Goal: Transaction & Acquisition: Purchase product/service

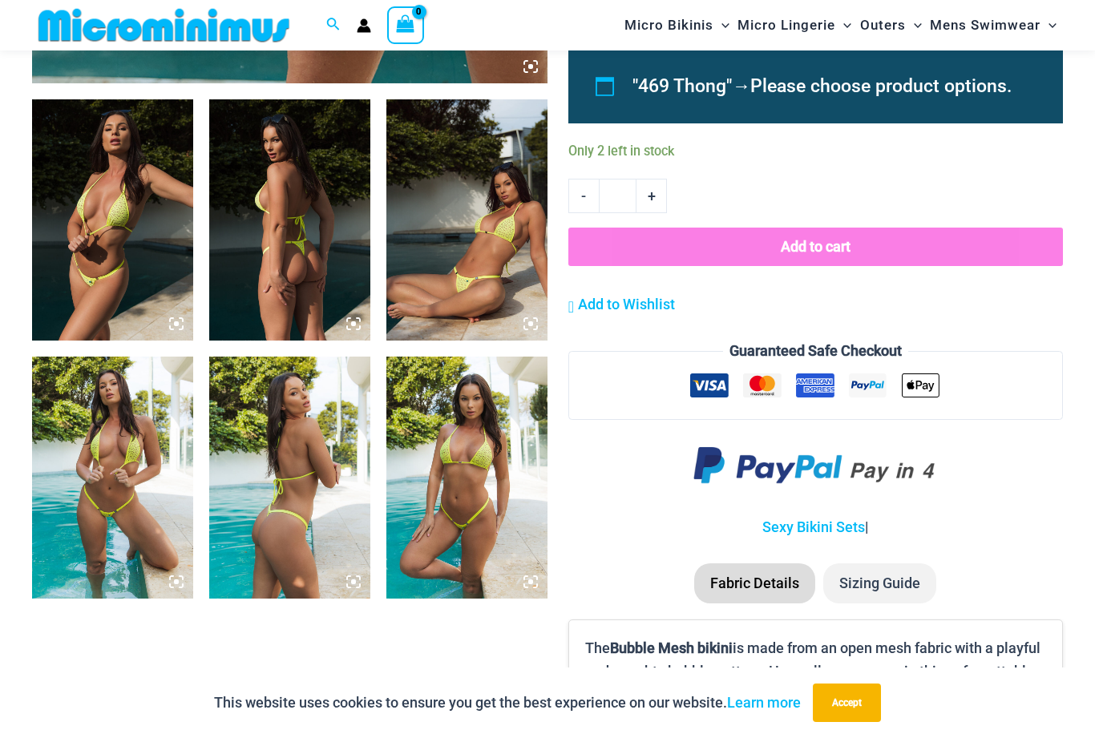
scroll to position [835, 0]
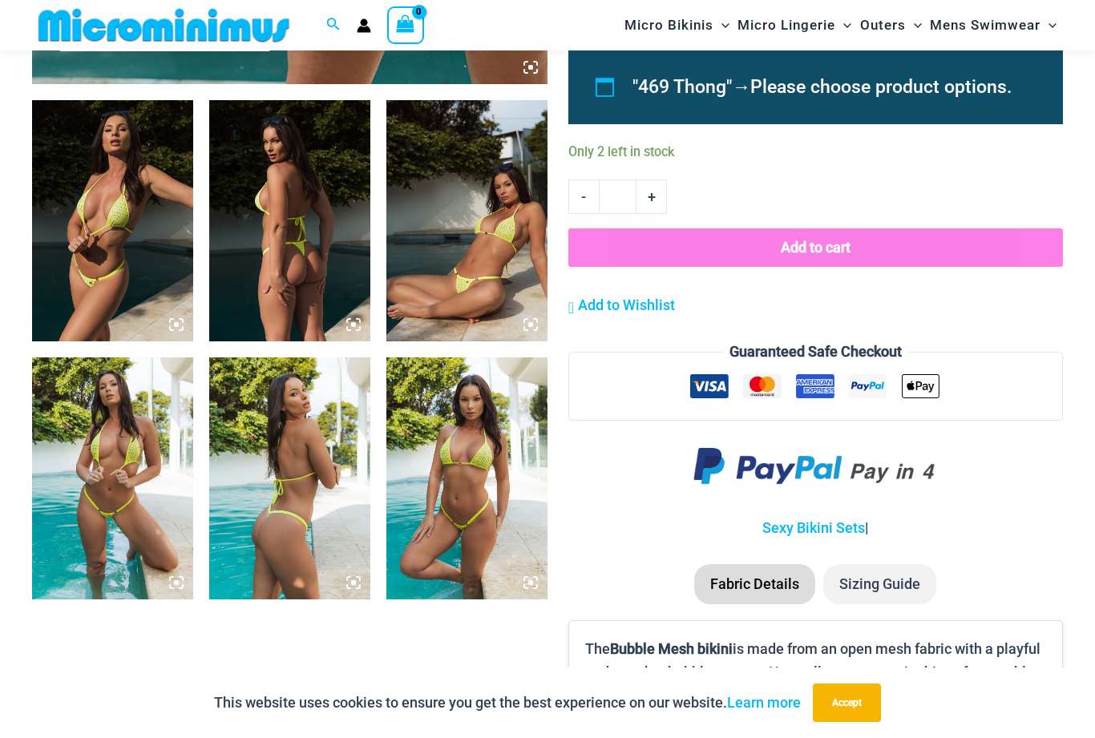
click at [461, 317] on img at bounding box center [466, 220] width 161 height 241
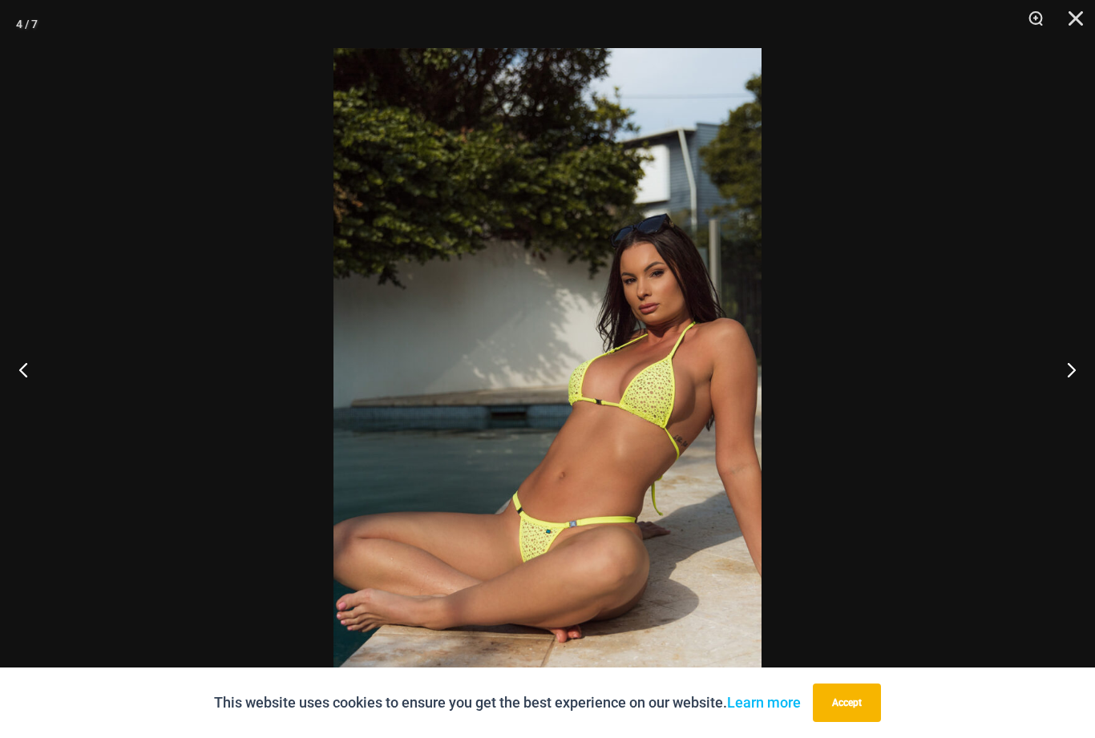
click at [26, 366] on button "Previous" at bounding box center [30, 369] width 60 height 80
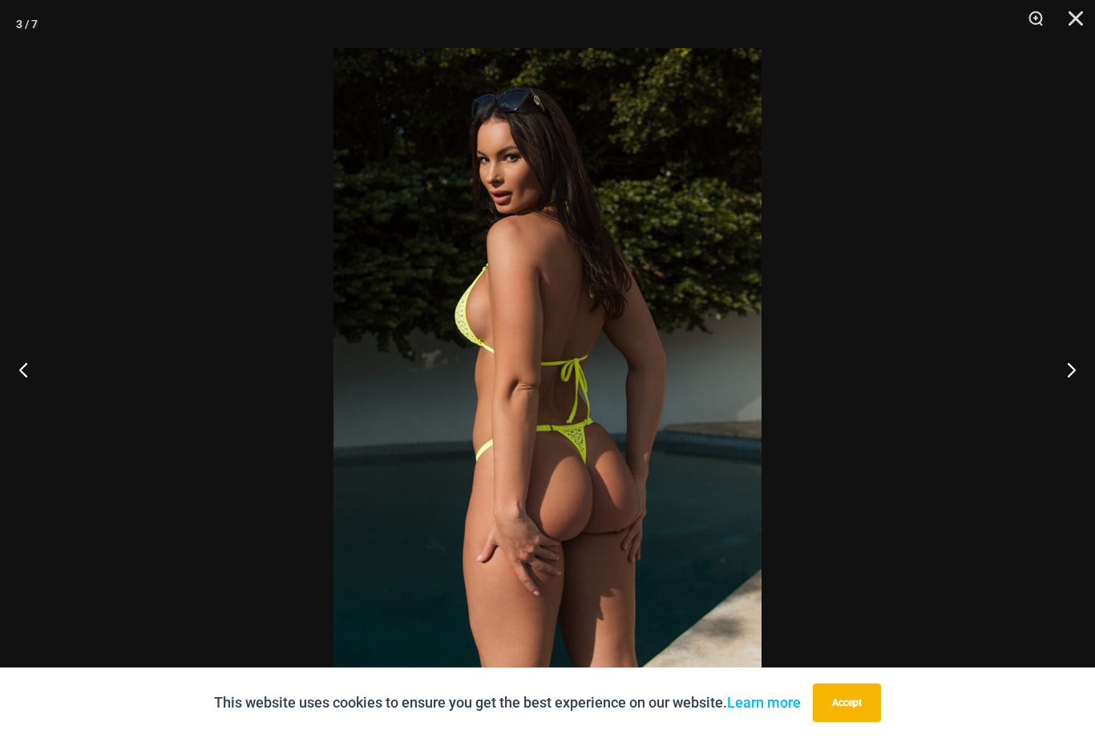
click at [28, 369] on button "Previous" at bounding box center [30, 369] width 60 height 80
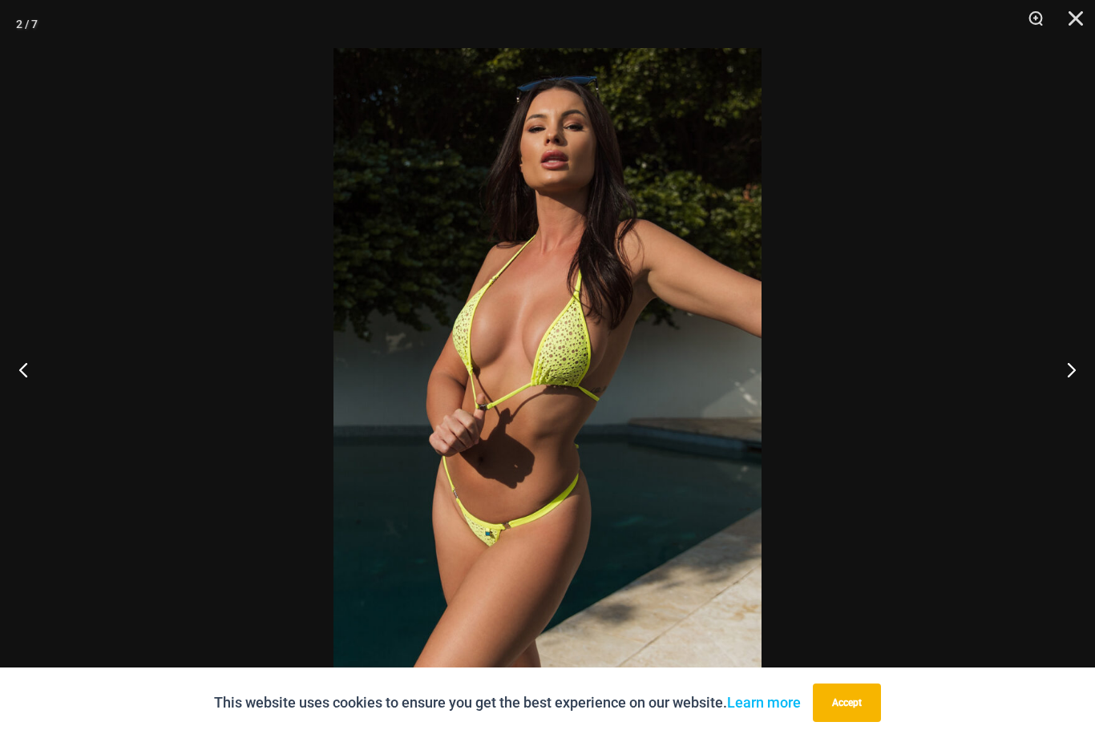
click at [29, 377] on button "Previous" at bounding box center [30, 369] width 60 height 80
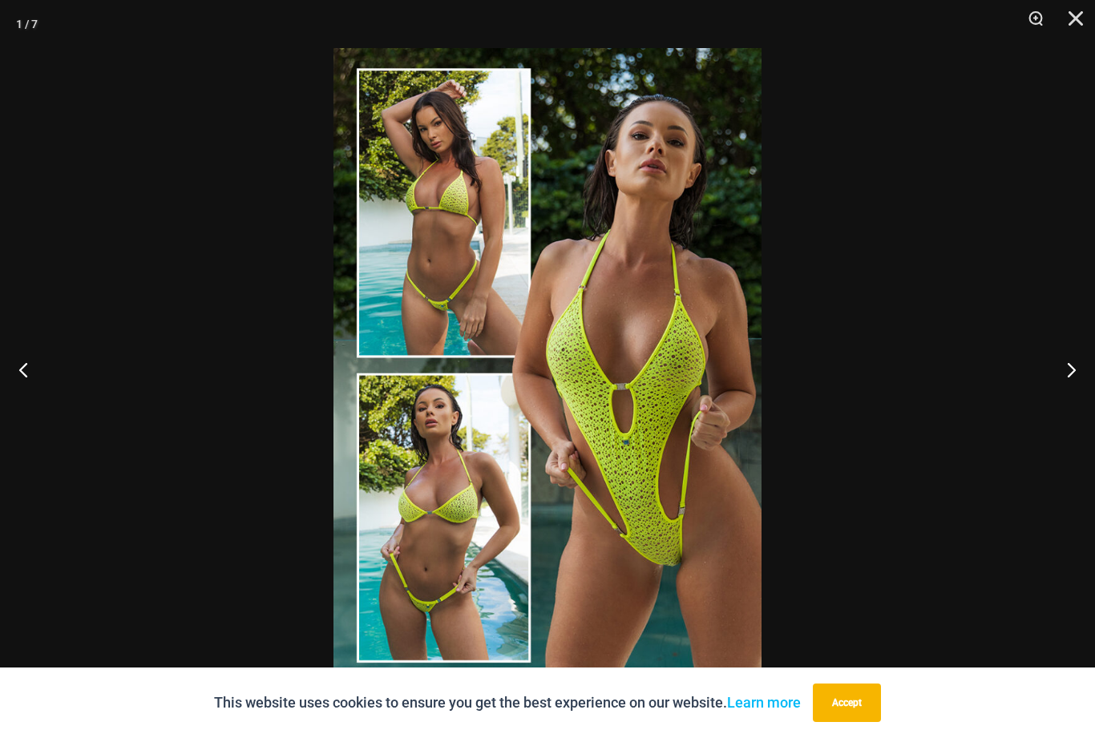
click at [42, 382] on button "Previous" at bounding box center [30, 369] width 60 height 80
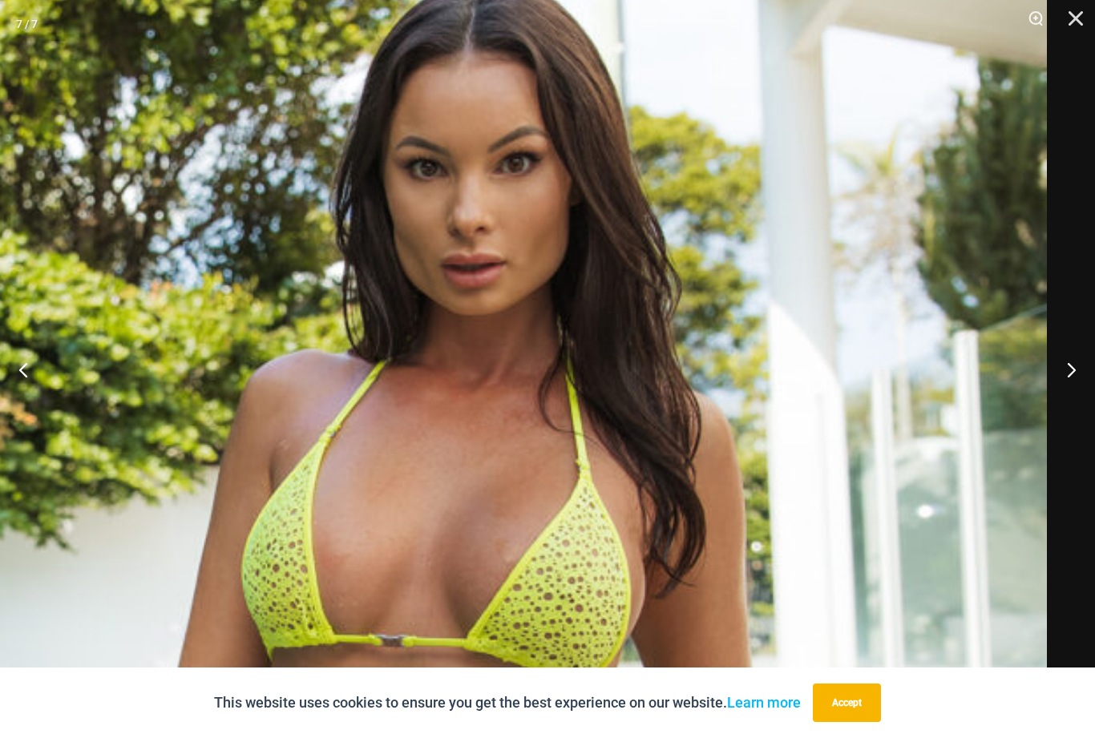
click at [1065, 23] on button "Close" at bounding box center [1070, 24] width 40 height 48
